Goal: Information Seeking & Learning: Find specific page/section

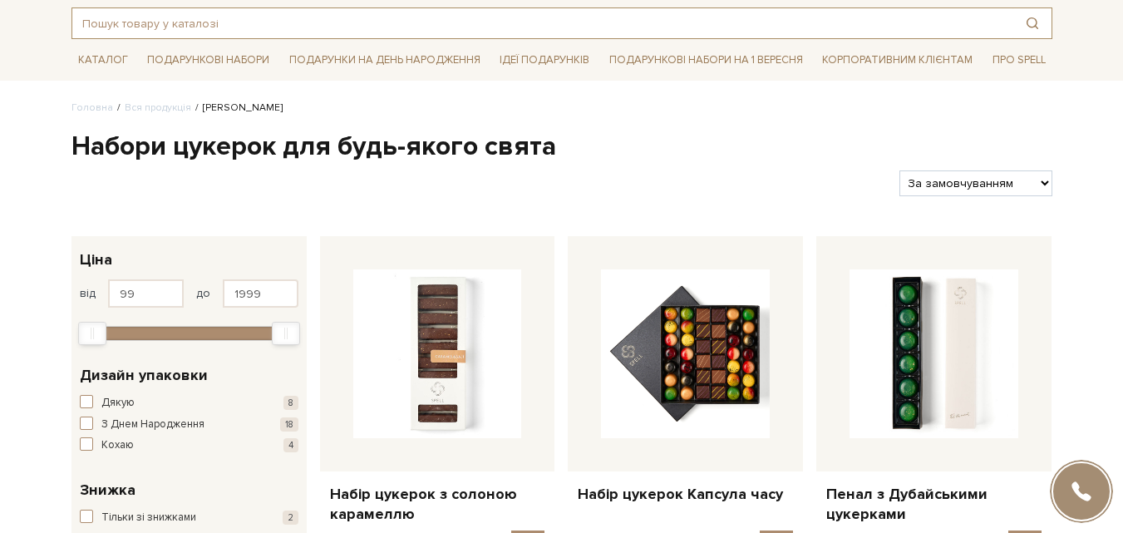
click at [212, 27] on input "text" at bounding box center [542, 23] width 941 height 30
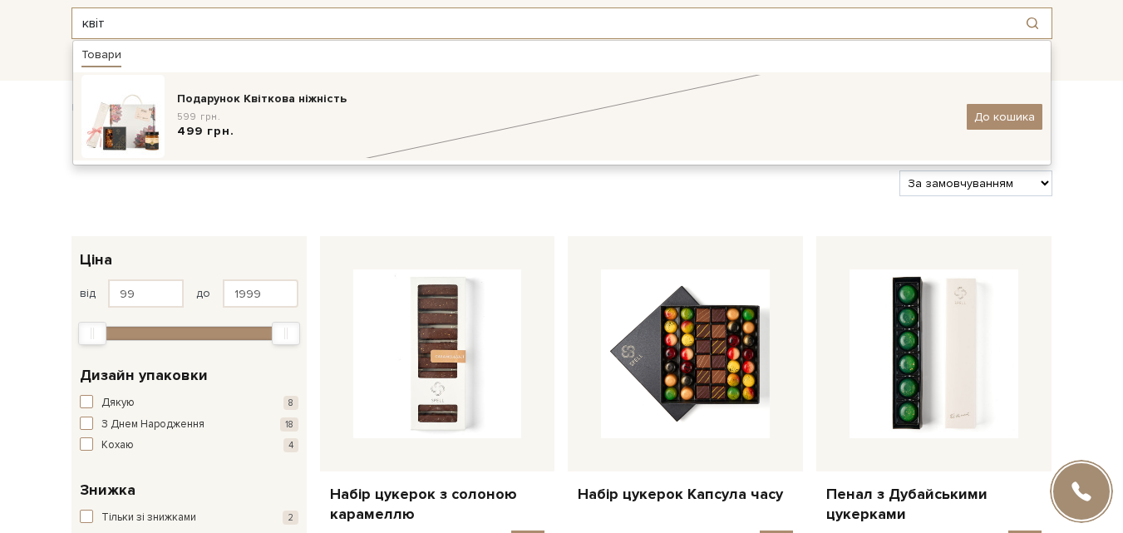
type input "квіт"
click at [125, 114] on img at bounding box center [122, 116] width 83 height 83
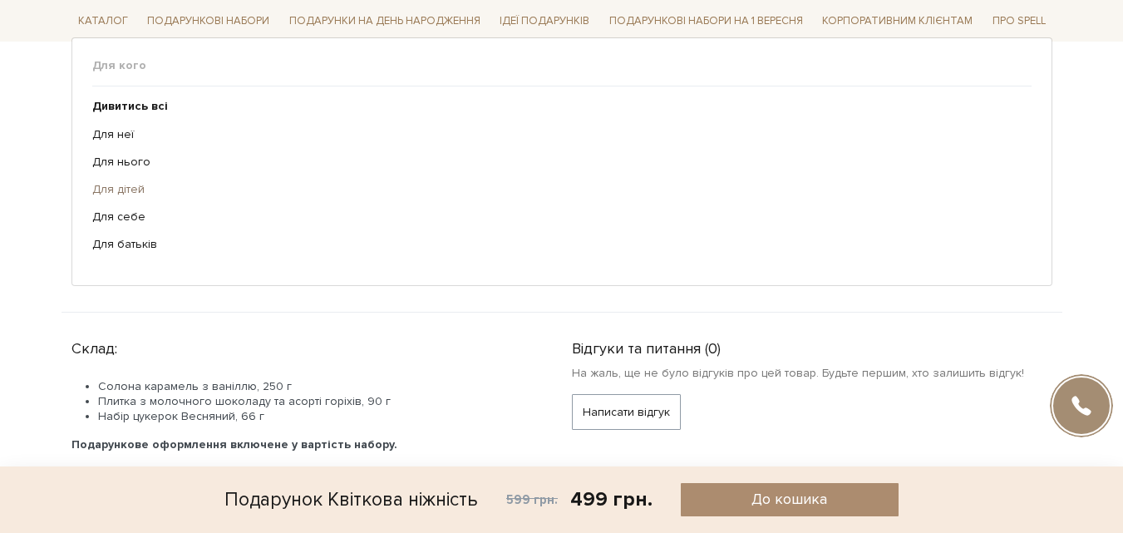
scroll to position [83, 0]
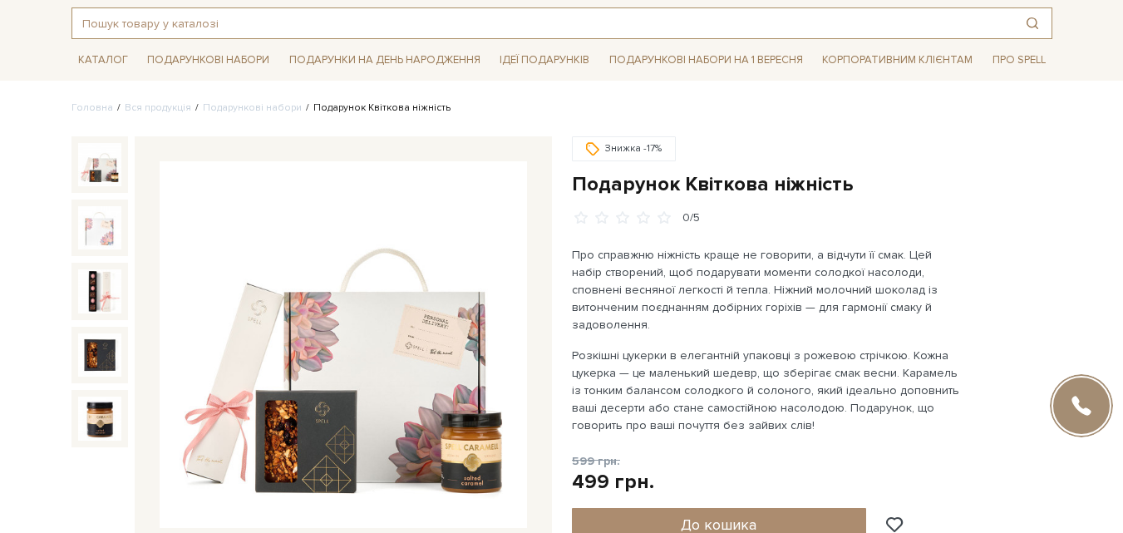
click at [160, 19] on input "text" at bounding box center [542, 23] width 941 height 30
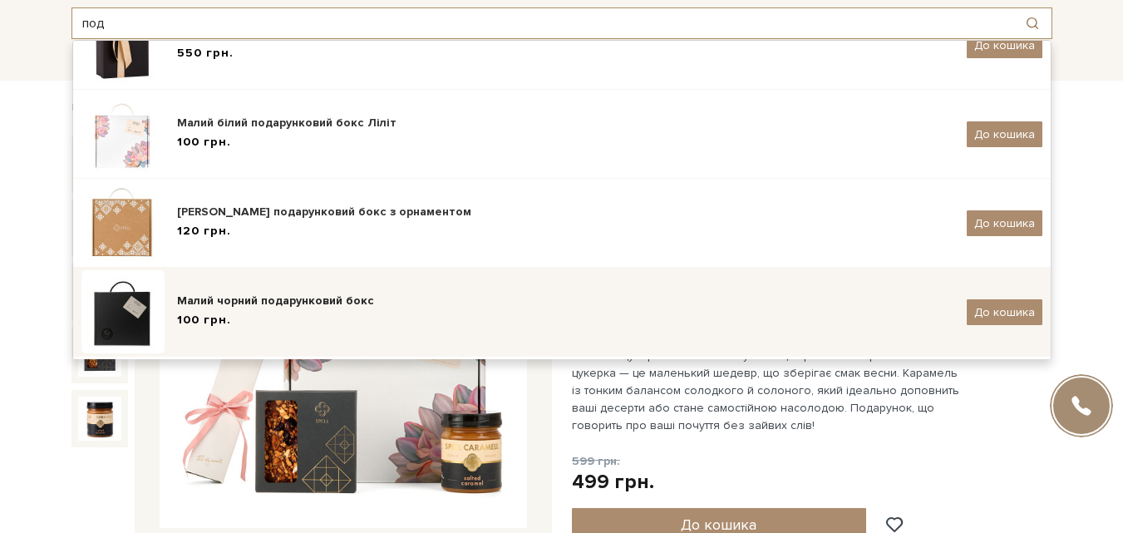
scroll to position [365, 0]
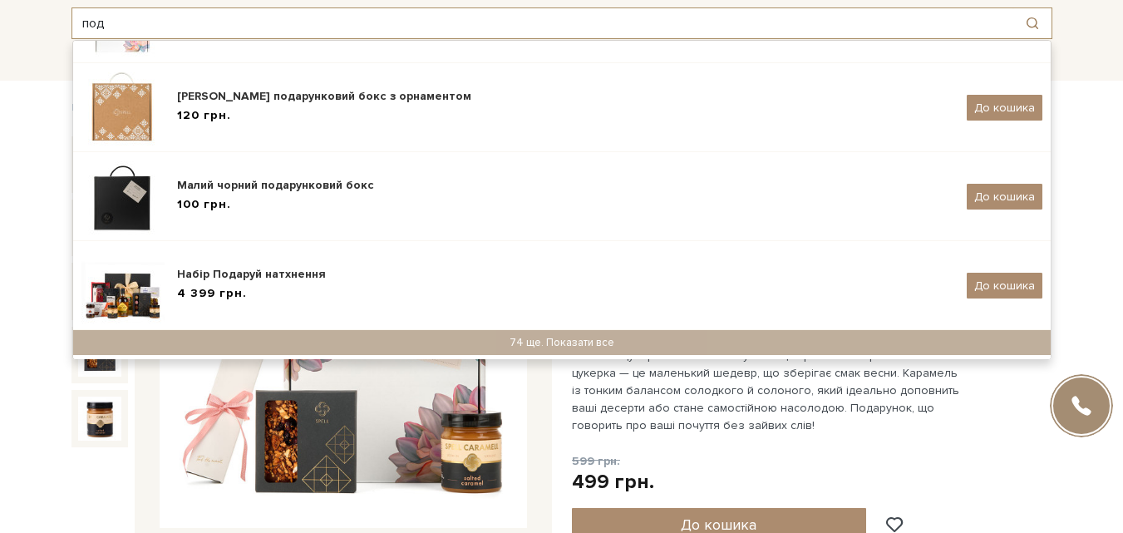
click at [145, 22] on input "под" at bounding box center [542, 23] width 941 height 30
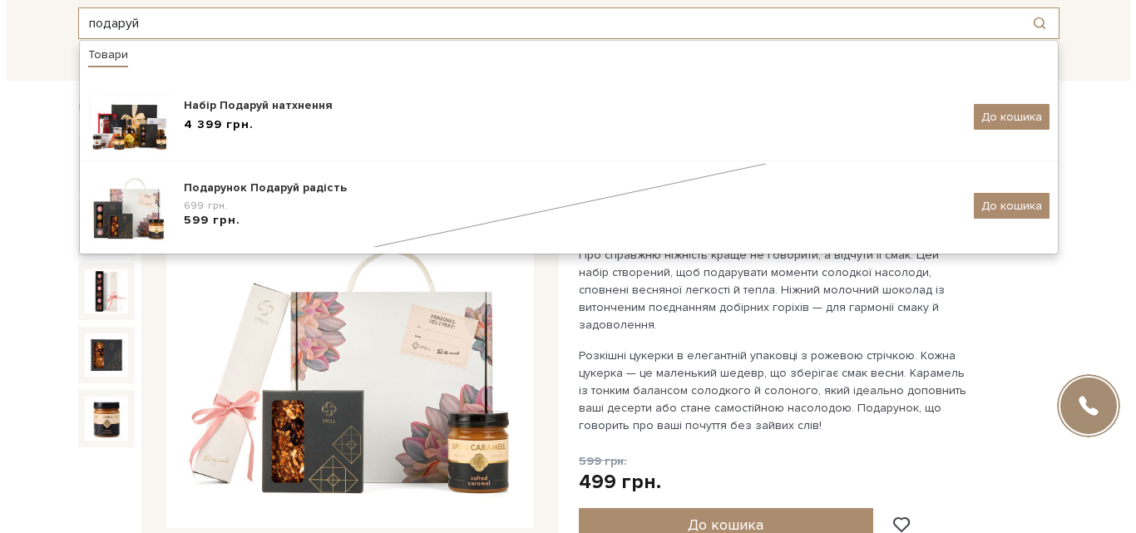
scroll to position [0, 0]
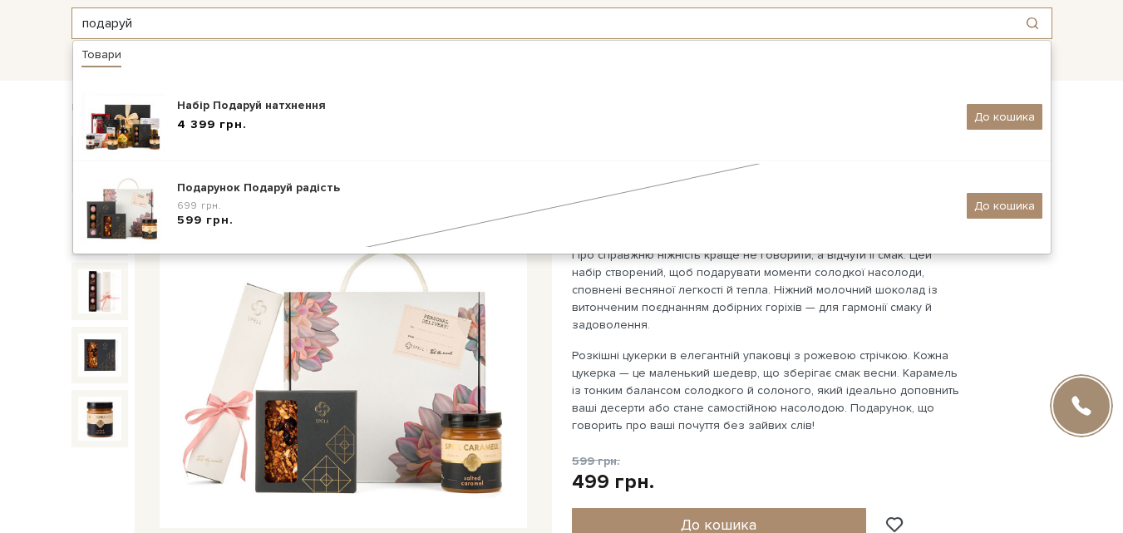
type input "подаруй"
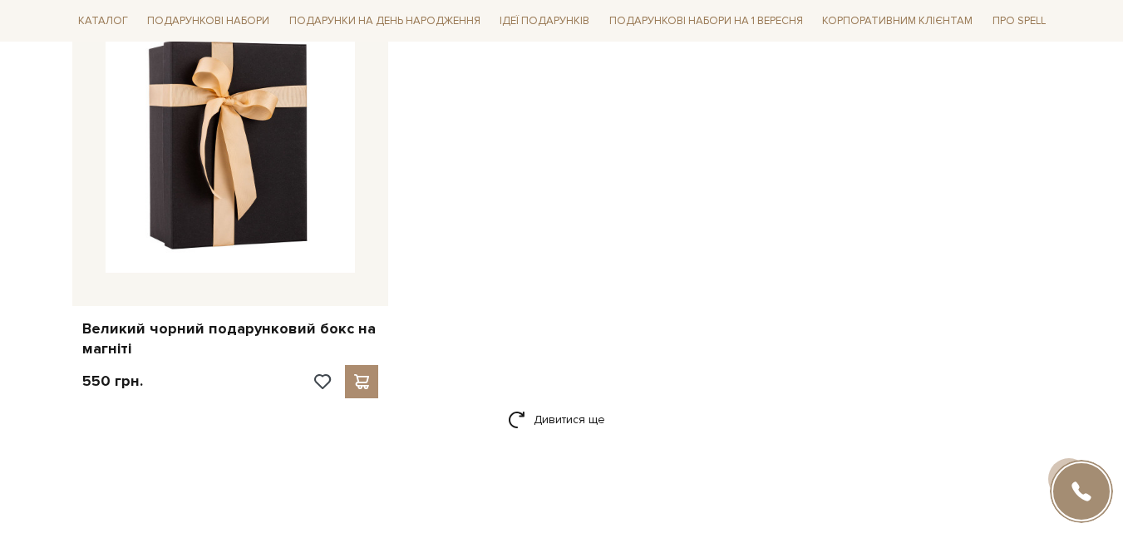
scroll to position [2577, 0]
